Goal: Register for event/course

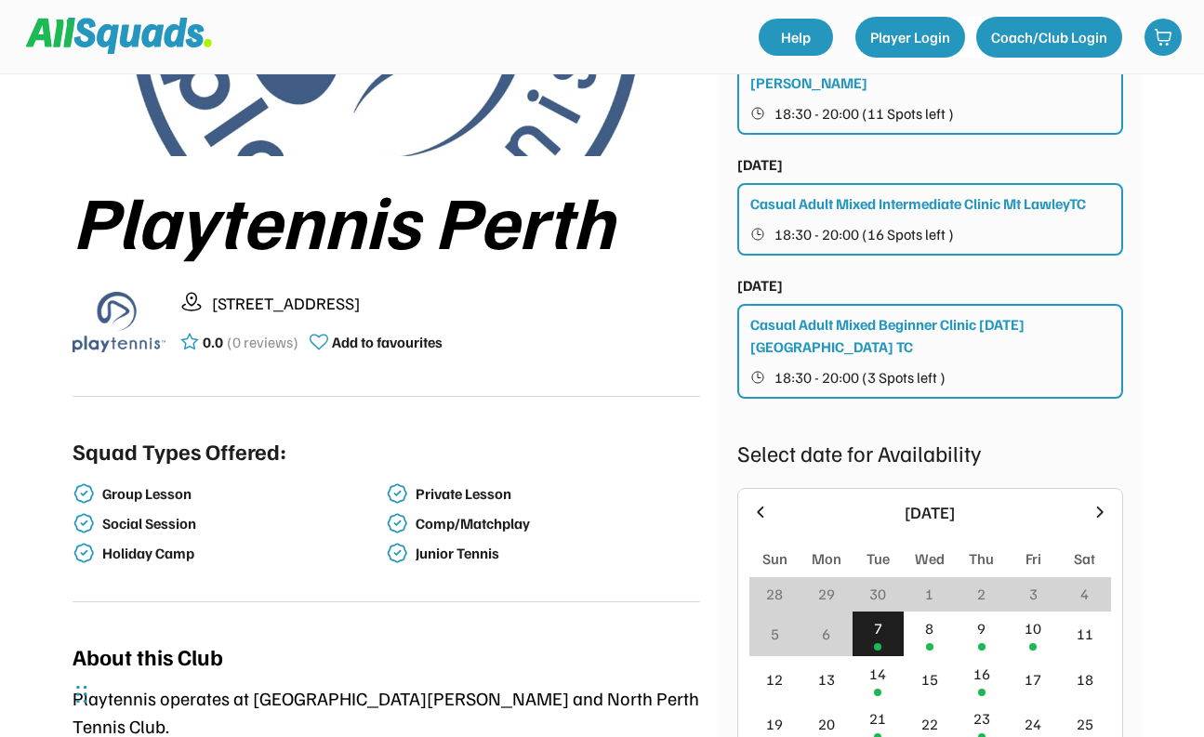
scroll to position [531, 0]
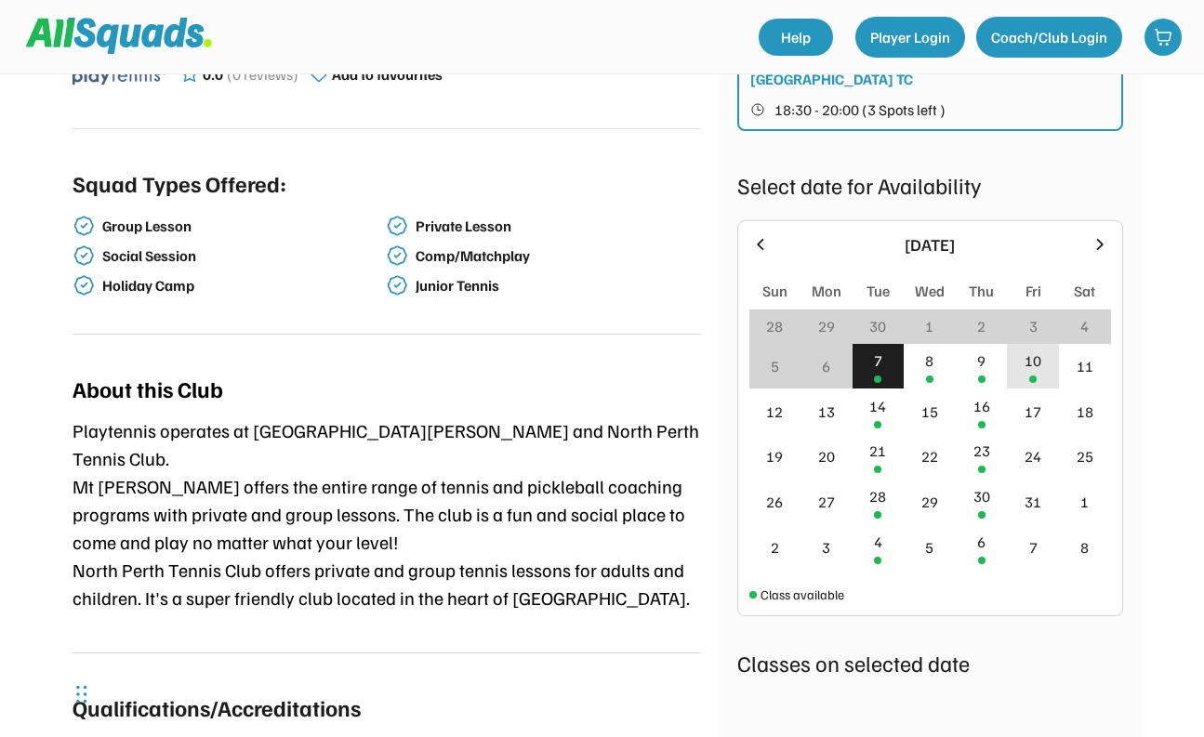
click at [1025, 350] on div "10" at bounding box center [1032, 361] width 17 height 22
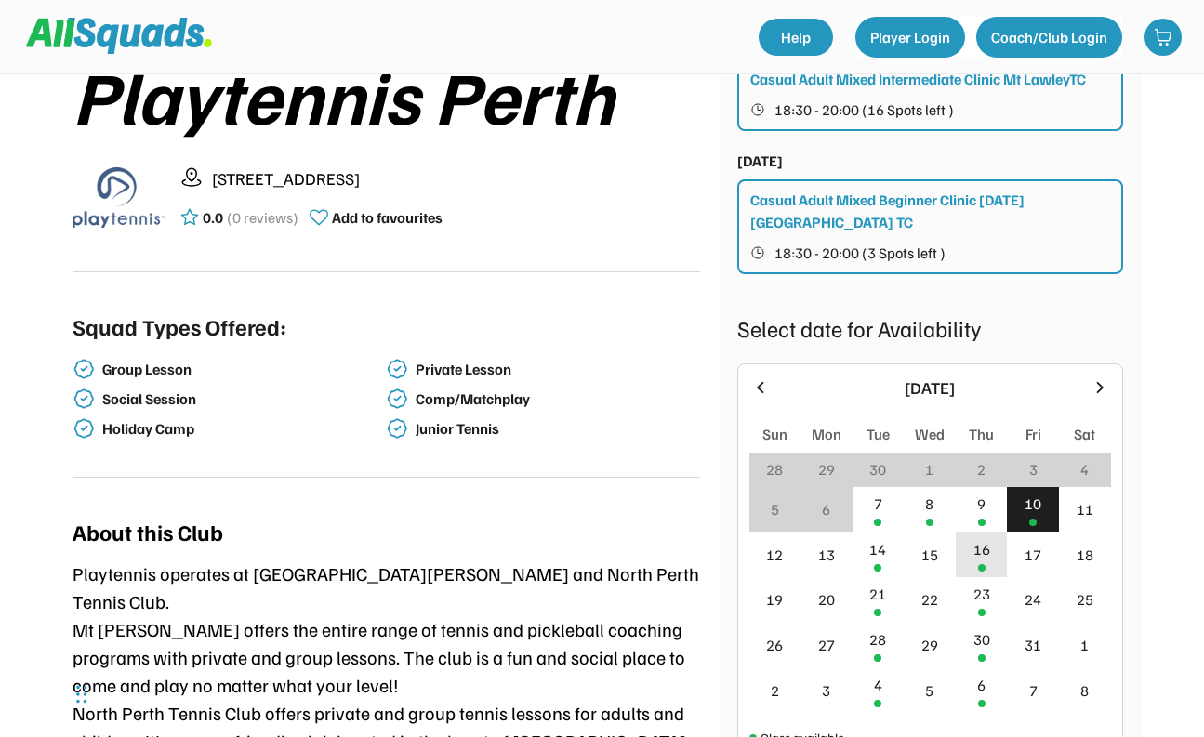
scroll to position [391, 0]
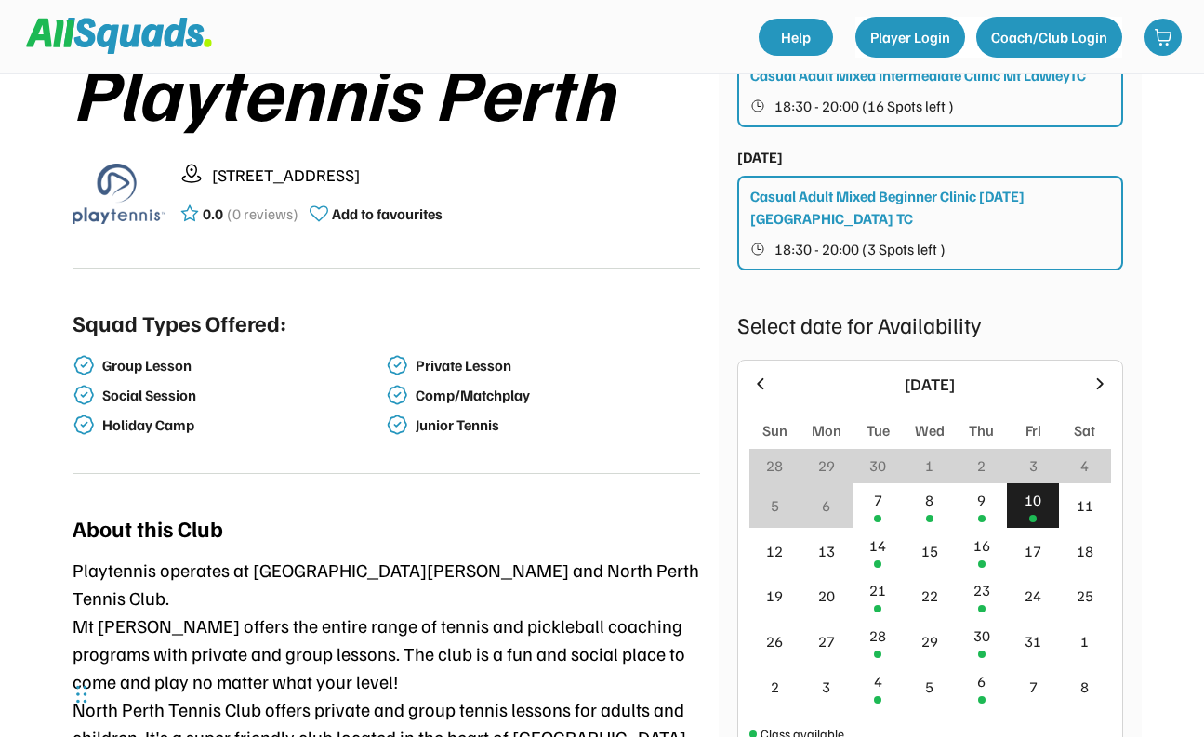
click at [1021, 483] on div "10" at bounding box center [1033, 506] width 52 height 46
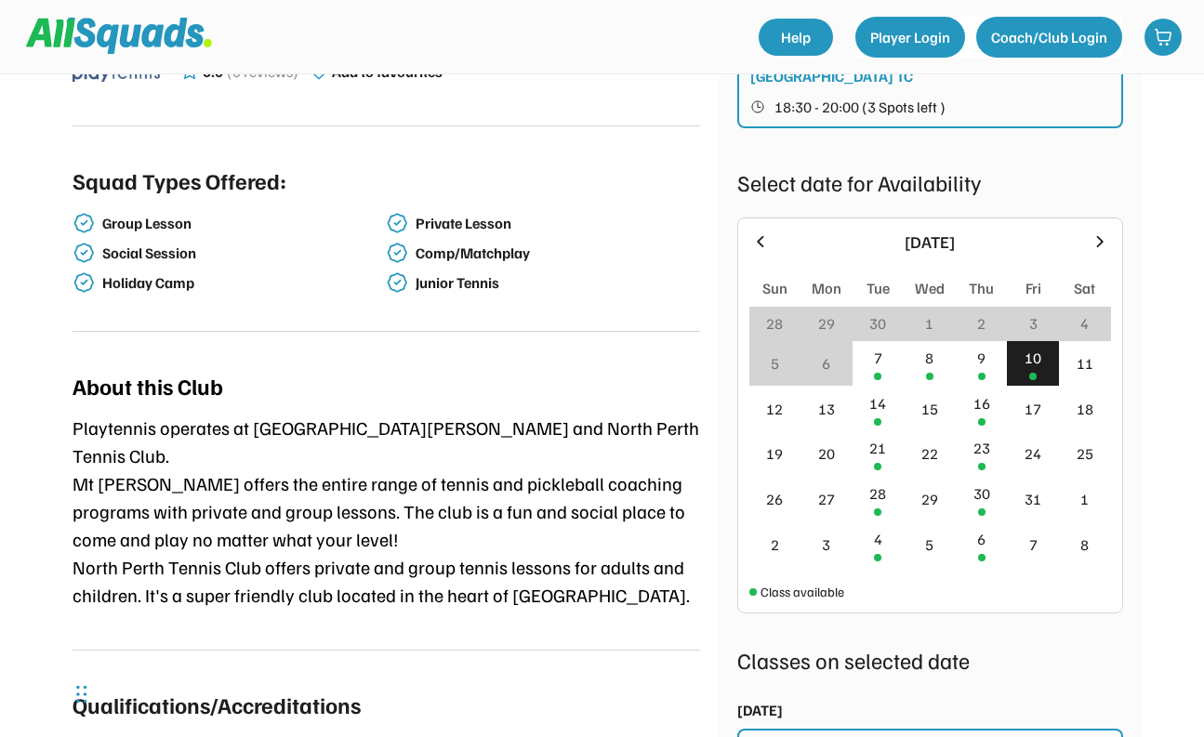
scroll to position [477, 0]
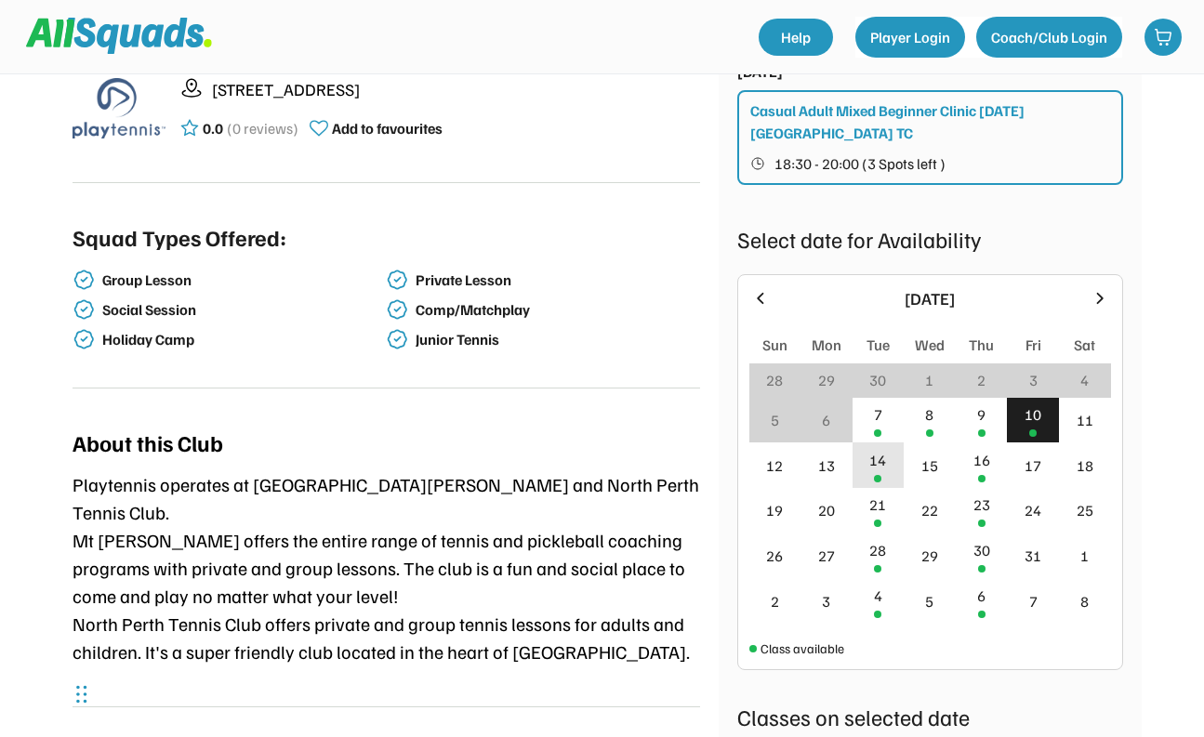
click at [879, 449] on div "14" at bounding box center [877, 460] width 17 height 22
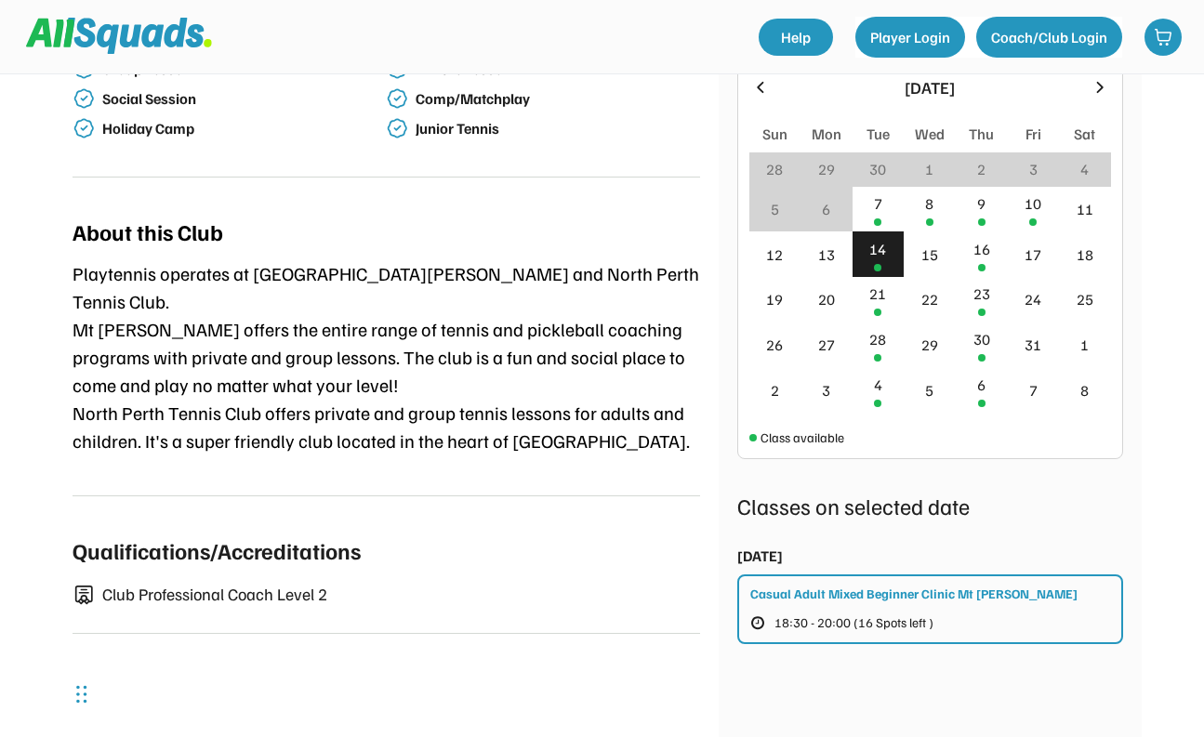
scroll to position [705, 0]
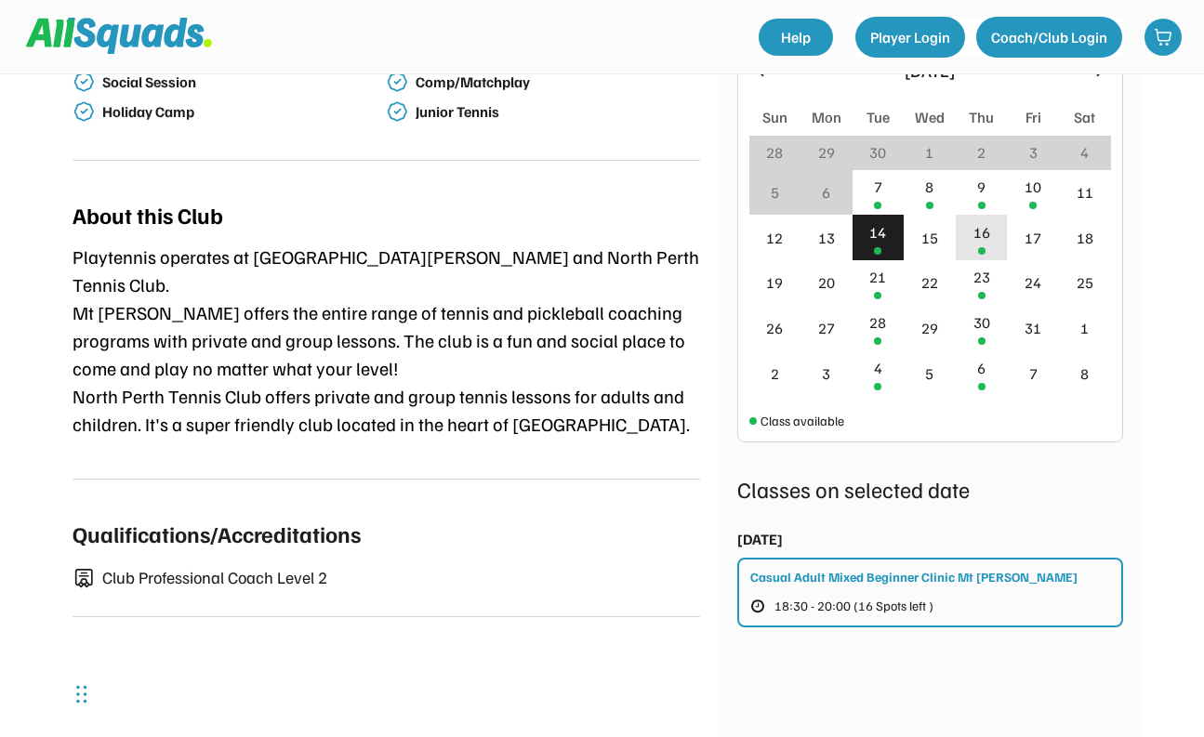
click at [967, 222] on div "16" at bounding box center [982, 238] width 52 height 46
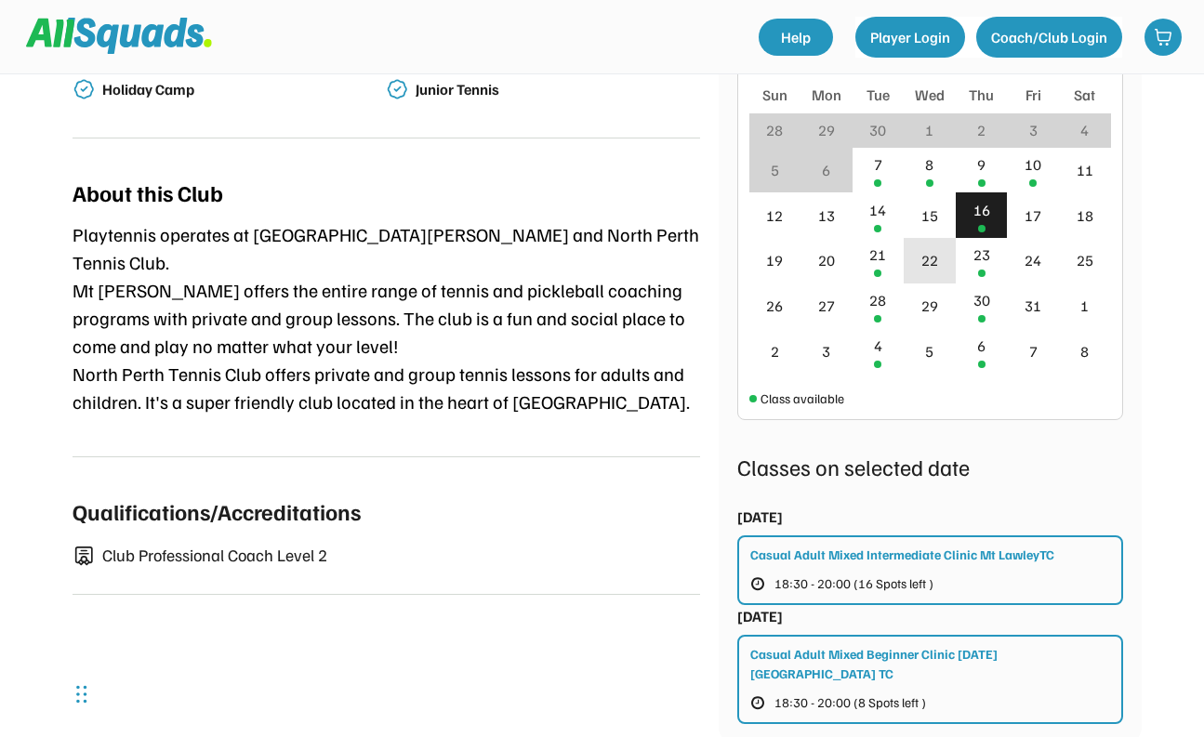
scroll to position [733, 0]
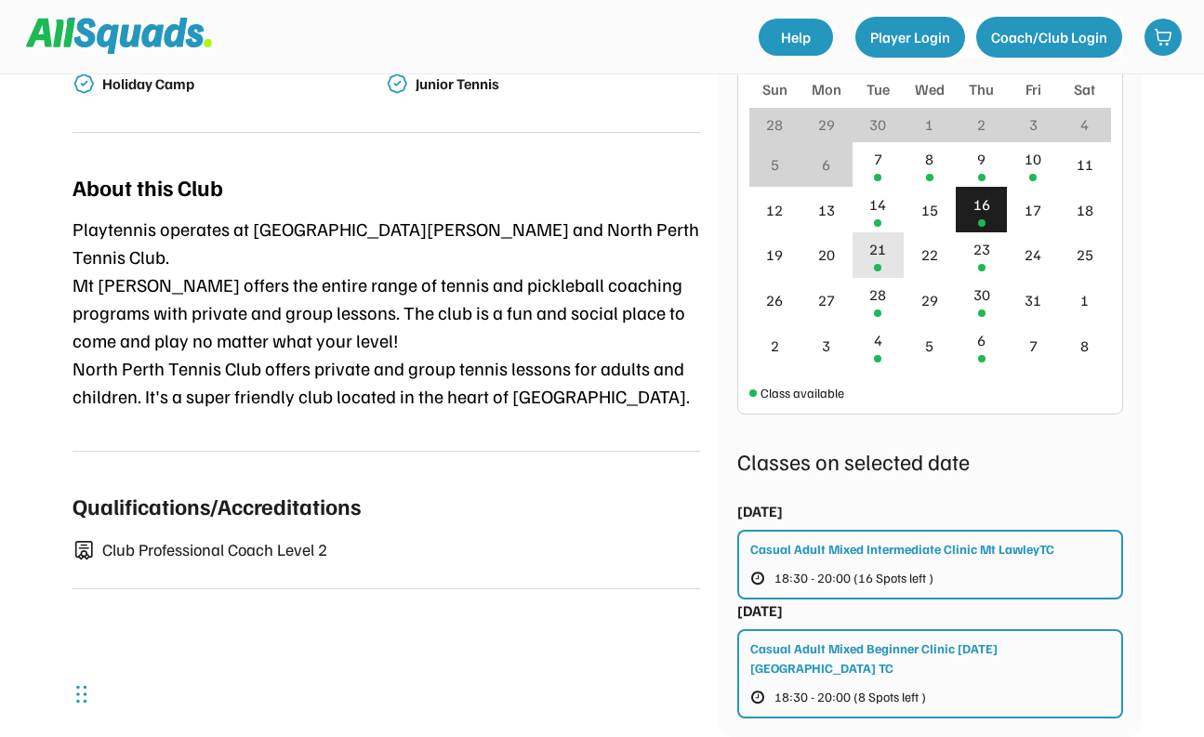
click at [884, 244] on div "21" at bounding box center [878, 255] width 52 height 46
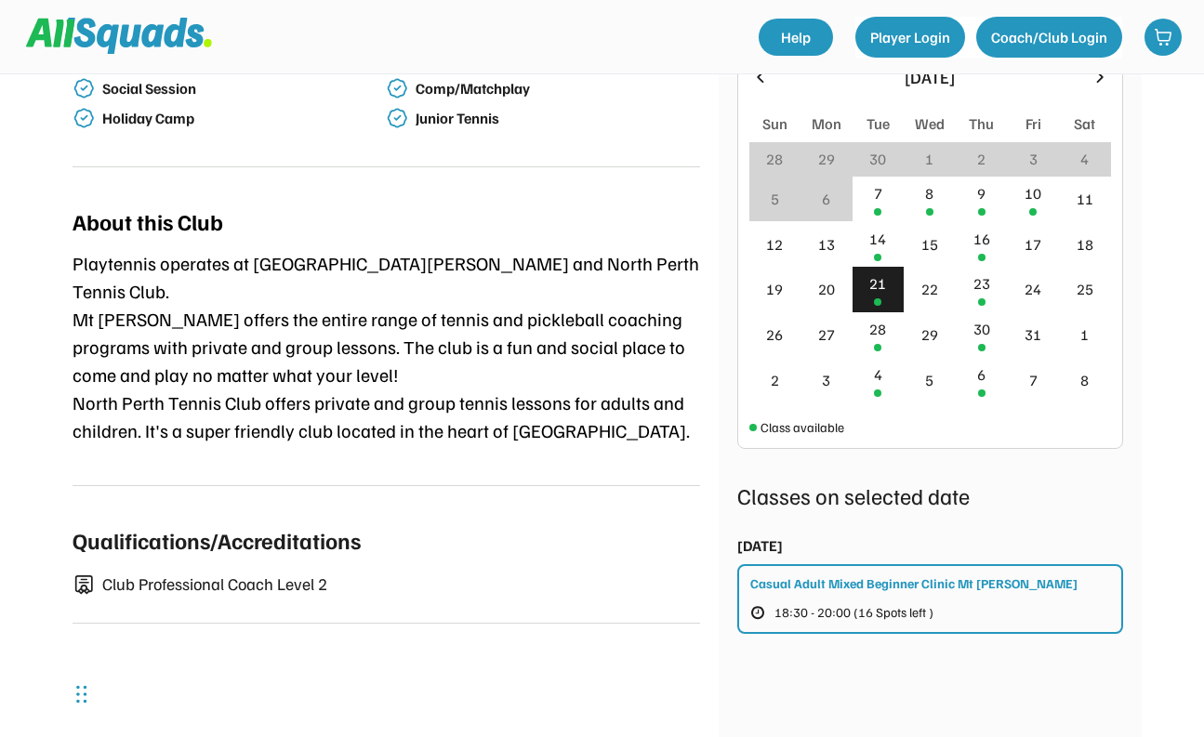
scroll to position [693, 0]
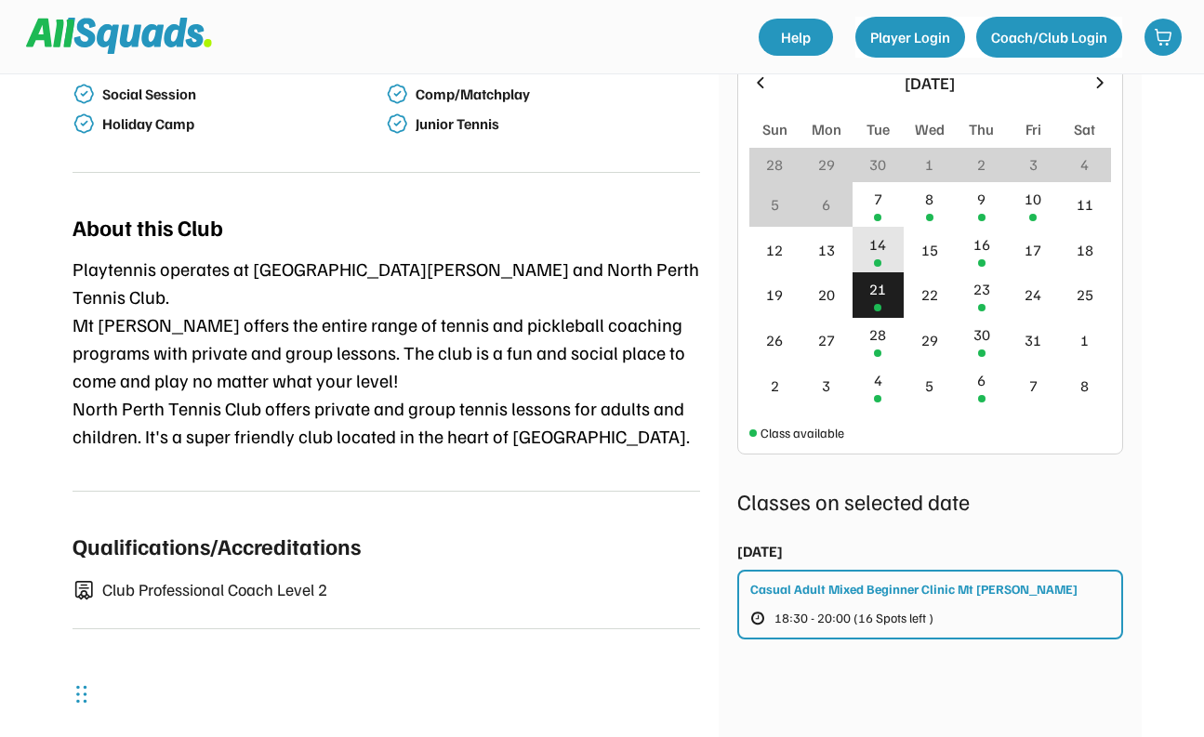
click at [885, 233] on div "14" at bounding box center [877, 244] width 17 height 22
click at [831, 579] on div "Casual Adult Mixed Beginner Clinic Mt [PERSON_NAME]" at bounding box center [913, 589] width 327 height 20
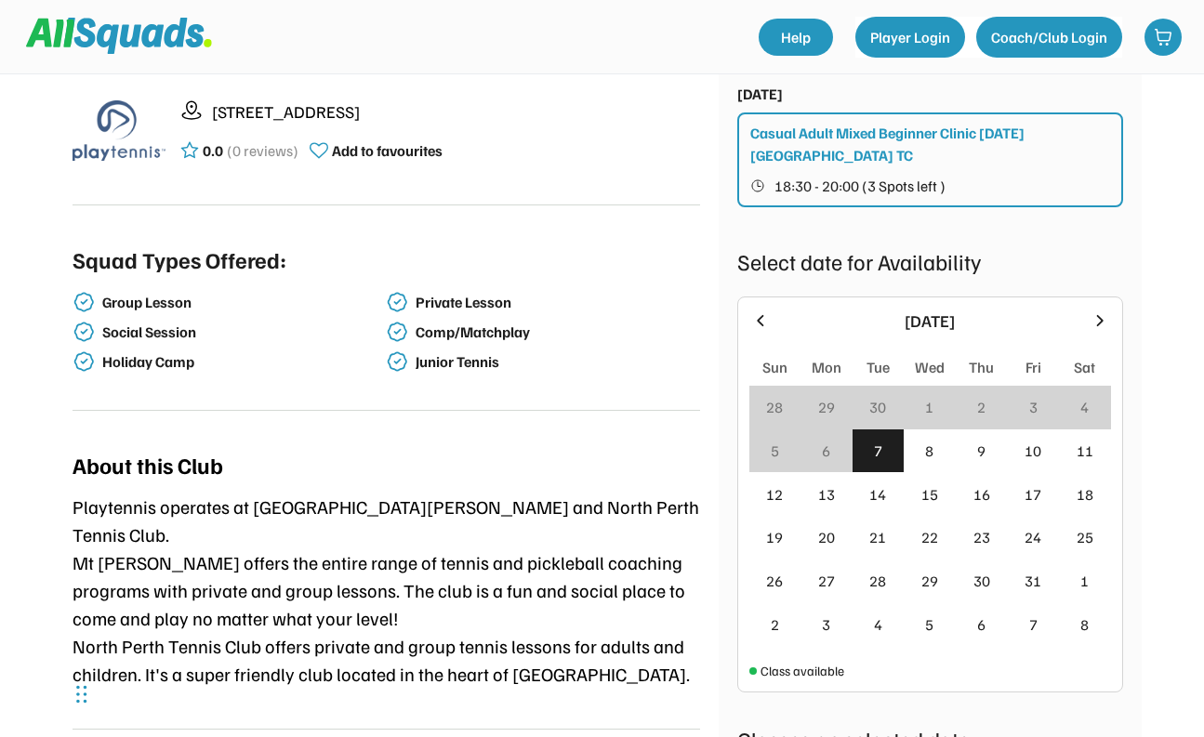
scroll to position [673, 0]
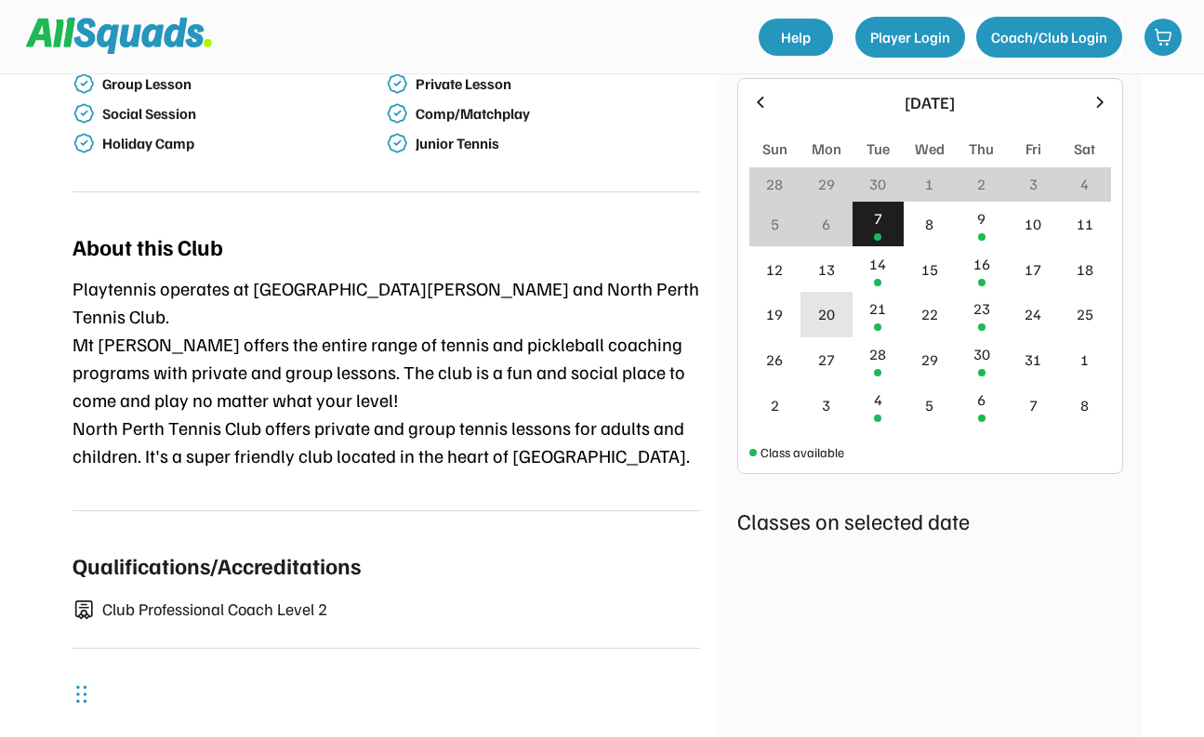
click at [826, 303] on div "20" at bounding box center [826, 314] width 17 height 22
click at [879, 298] on div "21" at bounding box center [878, 315] width 52 height 46
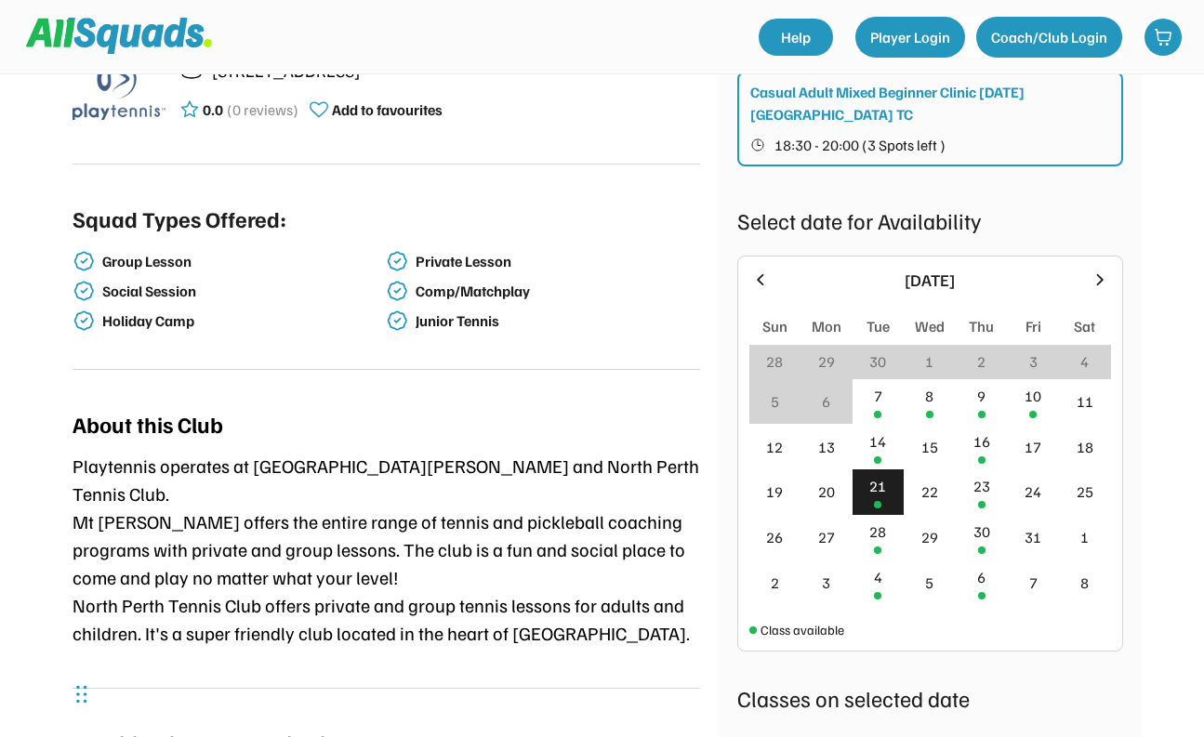
scroll to position [485, 0]
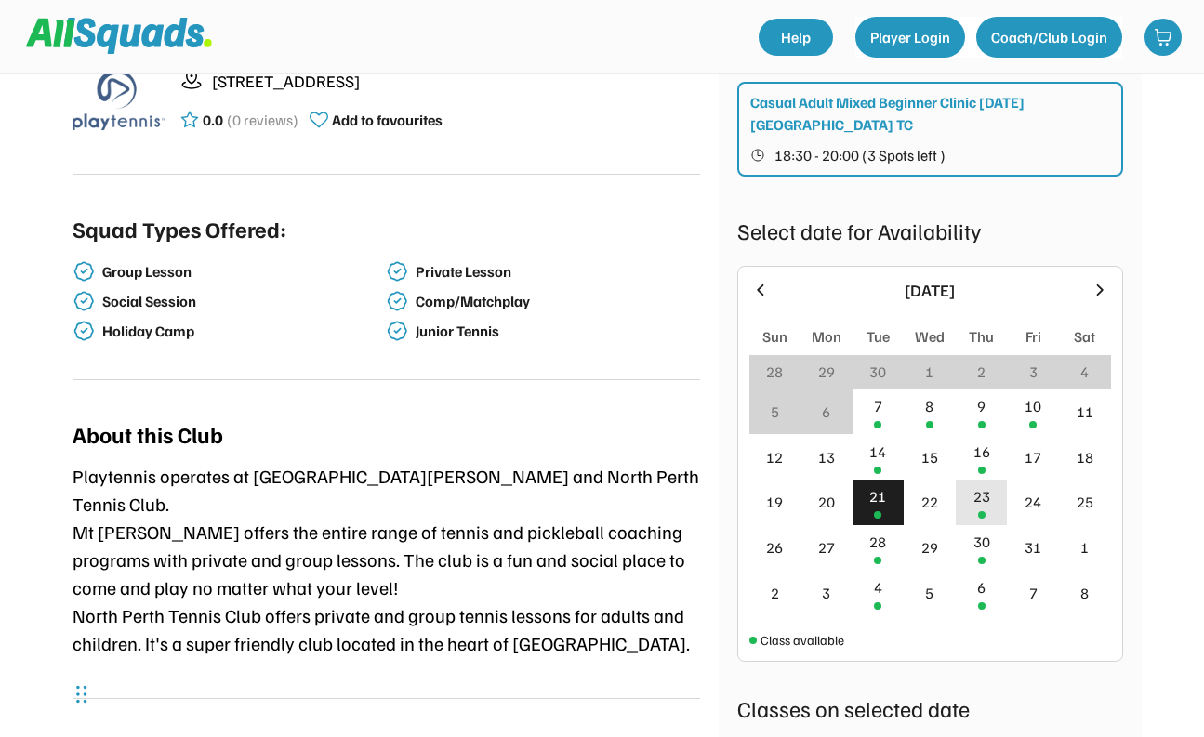
click at [1003, 480] on div "23" at bounding box center [982, 503] width 52 height 46
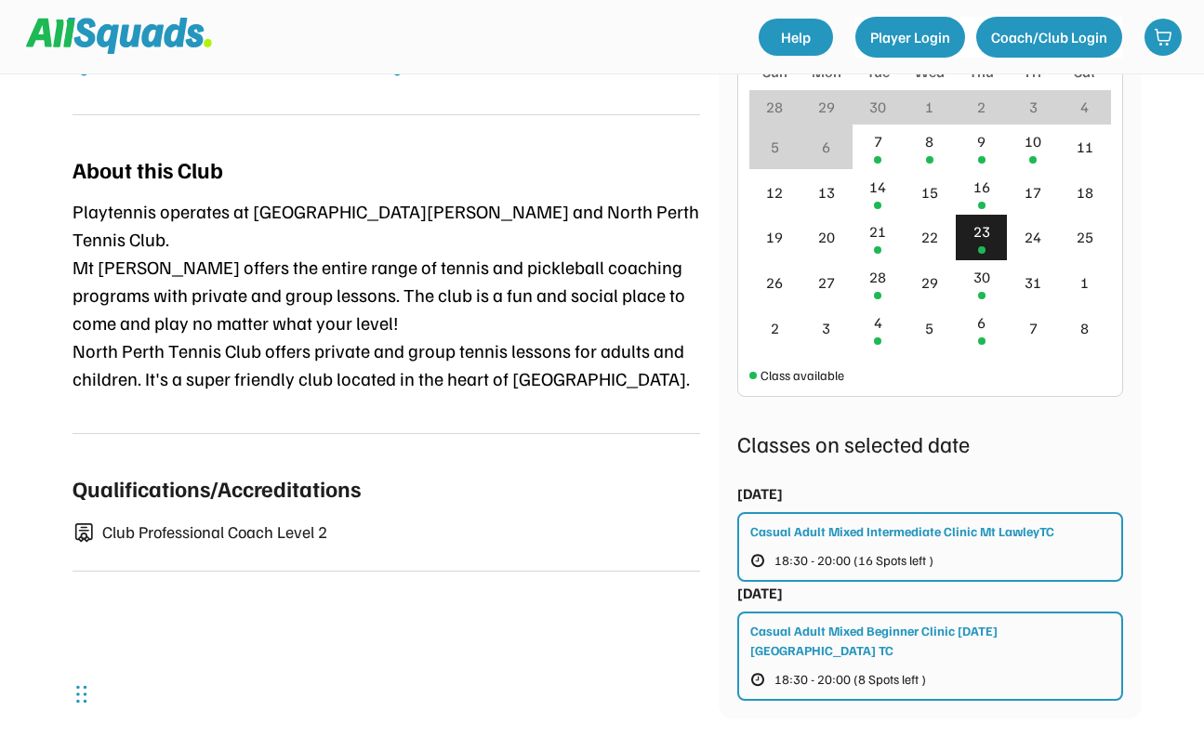
scroll to position [751, 0]
click at [934, 521] on div "Casual Adult Mixed Intermediate Clinic Mt LawleyTC" at bounding box center [902, 531] width 304 height 20
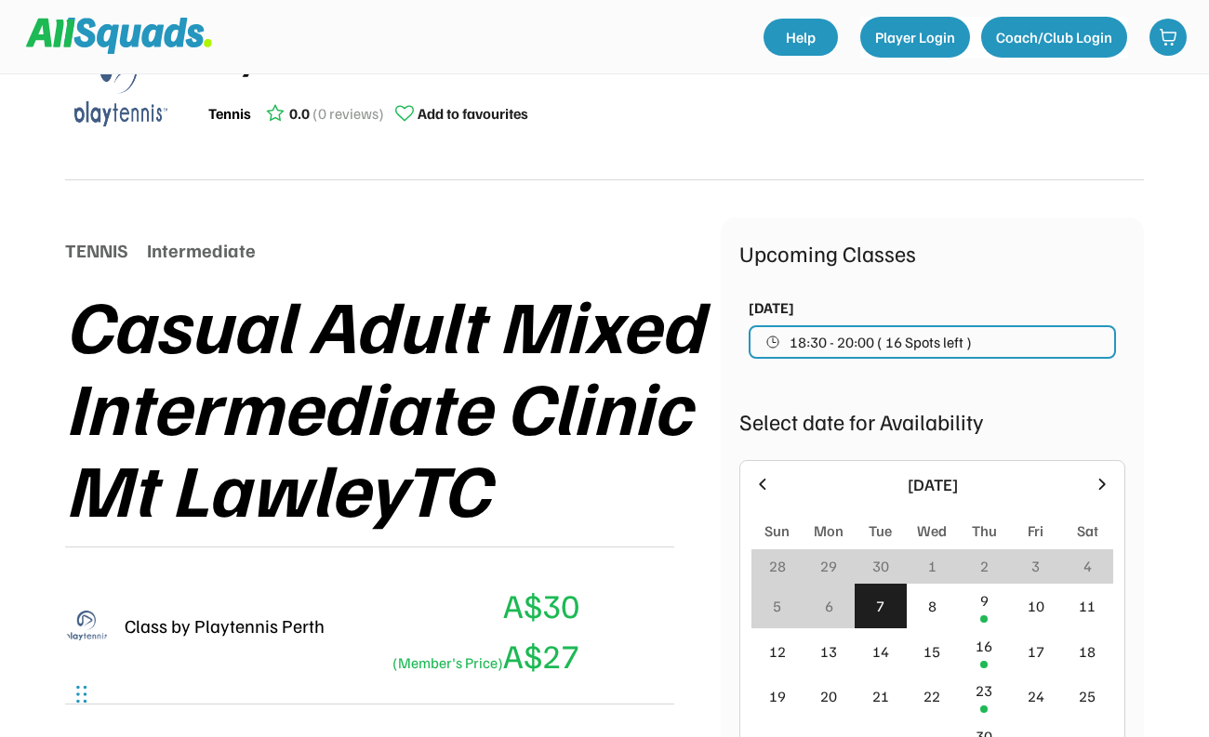
scroll to position [73, 0]
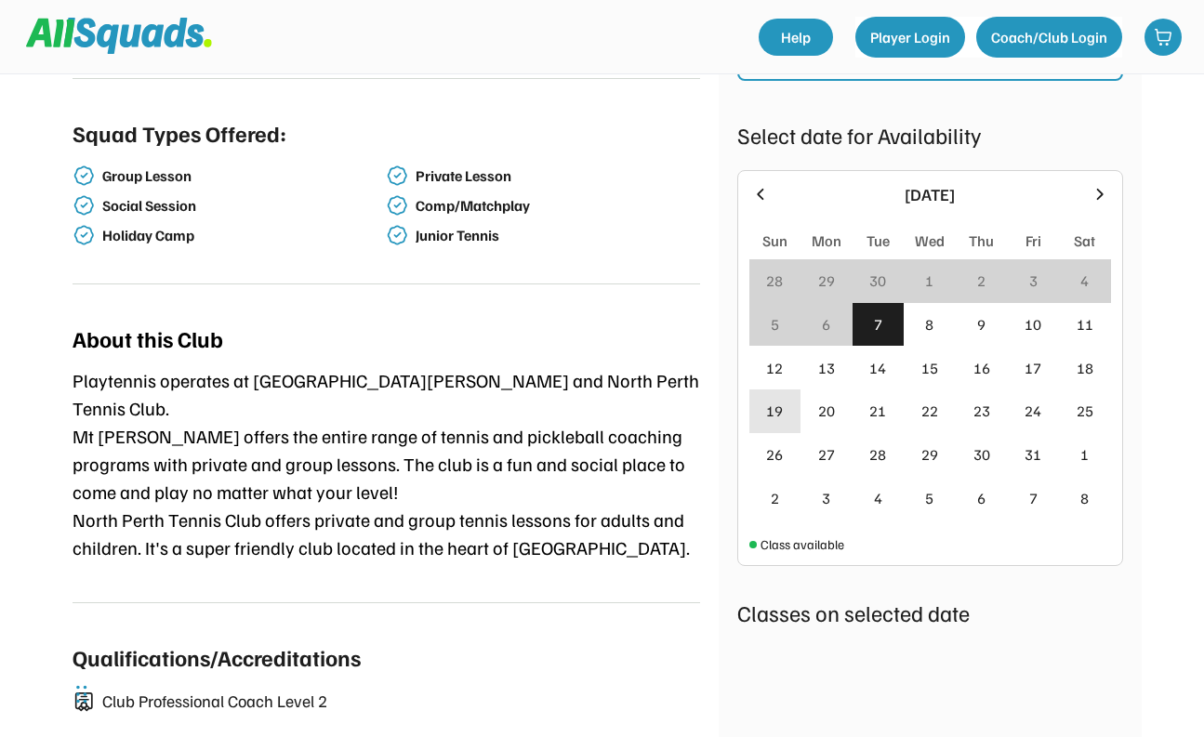
scroll to position [677, 0]
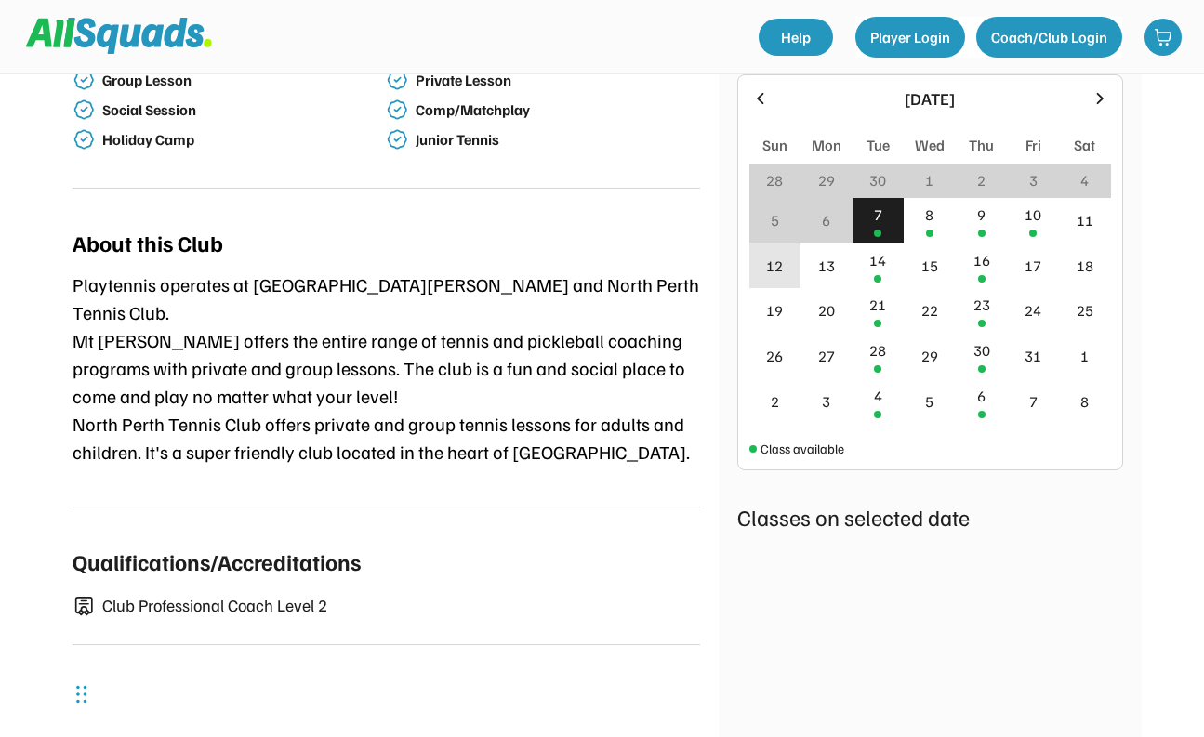
click at [780, 255] on div "12" at bounding box center [774, 266] width 17 height 22
click at [815, 255] on div "13" at bounding box center [826, 266] width 52 height 46
click at [832, 255] on div "13" at bounding box center [826, 266] width 17 height 22
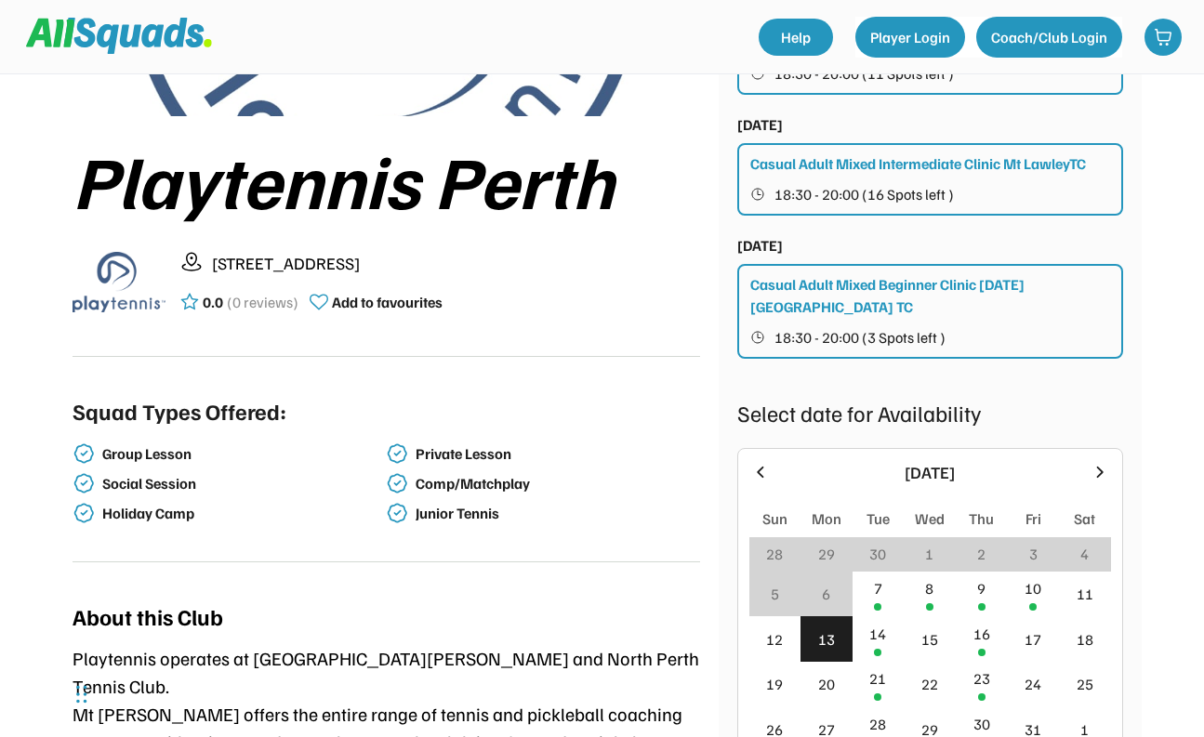
scroll to position [626, 0]
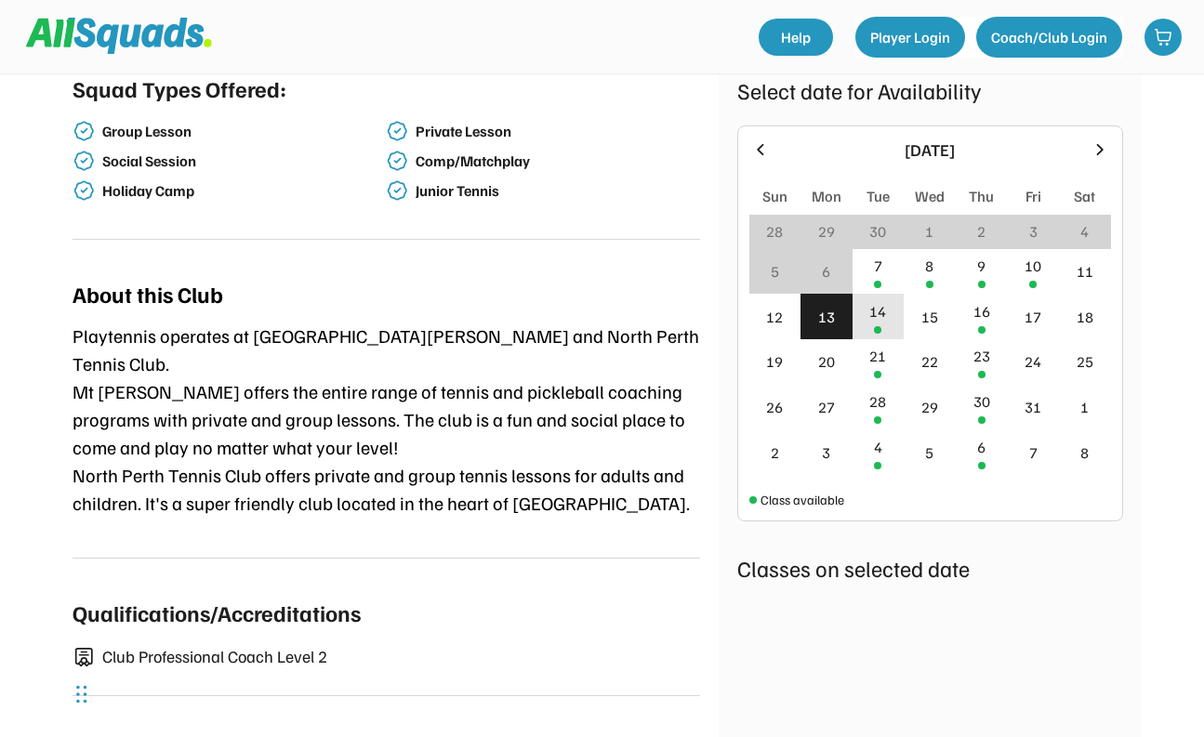
click at [878, 300] on div "14" at bounding box center [877, 311] width 17 height 22
